Goal: Information Seeking & Learning: Learn about a topic

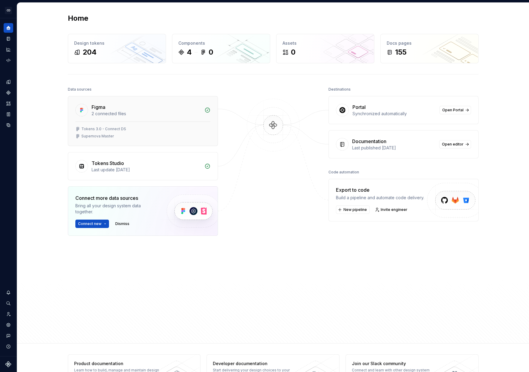
click at [129, 102] on div "Figma 2 connected files" at bounding box center [143, 108] width 150 height 25
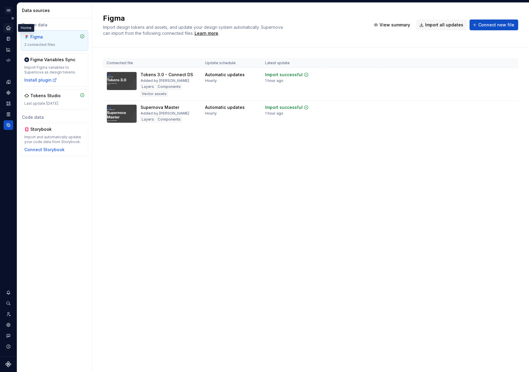
click at [8, 30] on icon "Home" at bounding box center [8, 28] width 4 height 4
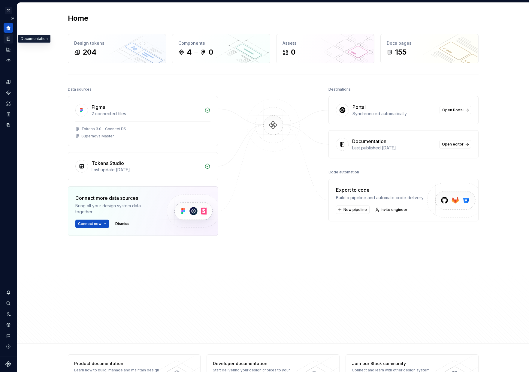
click at [8, 39] on icon "Documentation" at bounding box center [9, 38] width 2 height 3
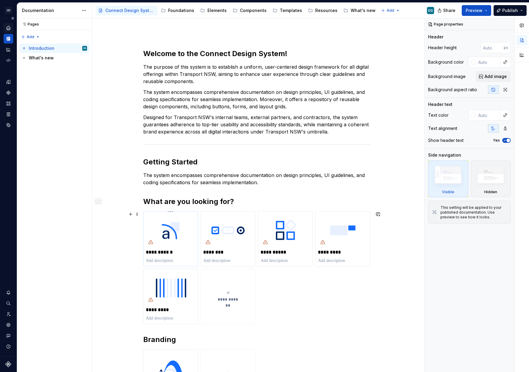
scroll to position [65, 0]
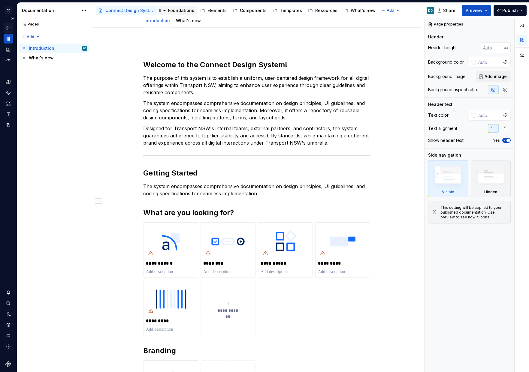
click at [177, 13] on div "Foundations" at bounding box center [181, 11] width 26 height 6
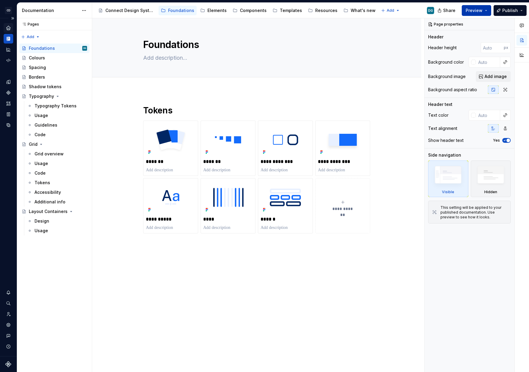
click at [490, 10] on button "Preview" at bounding box center [476, 10] width 29 height 11
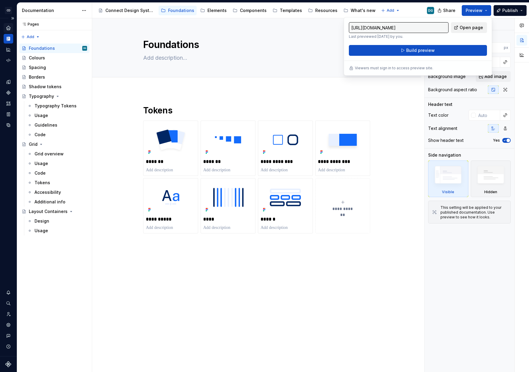
click at [474, 30] on span "Open page" at bounding box center [471, 28] width 23 height 6
type textarea "*"
